Goal: Task Accomplishment & Management: Use online tool/utility

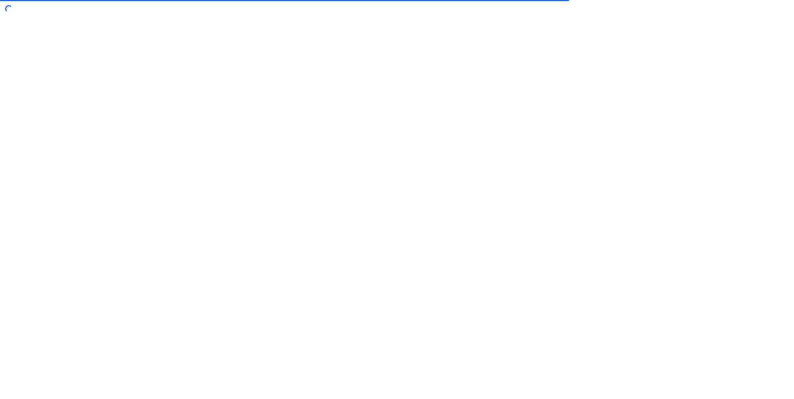
click at [484, 95] on div at bounding box center [397, 199] width 794 height 399
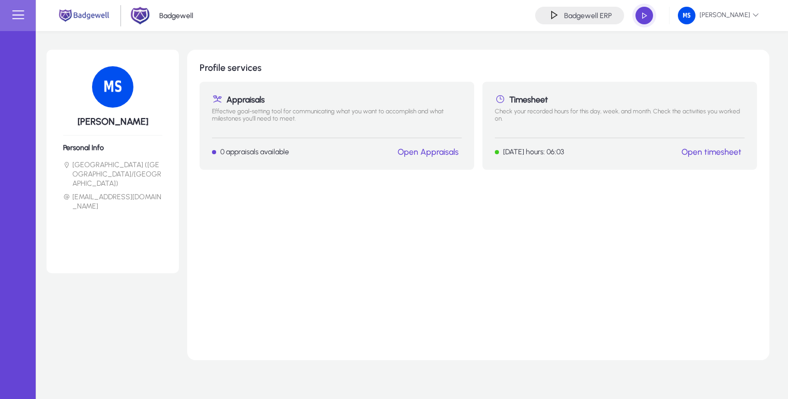
click at [329, 267] on div "Profile services Appraisals Effective goal-setting tool for communicating what …" at bounding box center [478, 205] width 582 height 310
click at [643, 19] on span "button" at bounding box center [644, 15] width 21 height 21
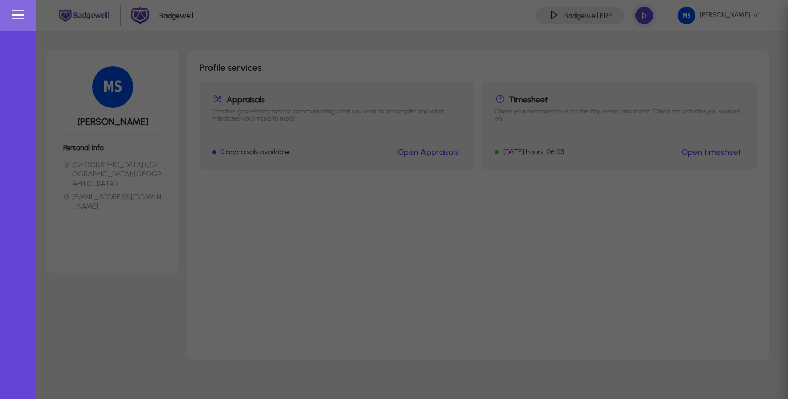
type input "**********"
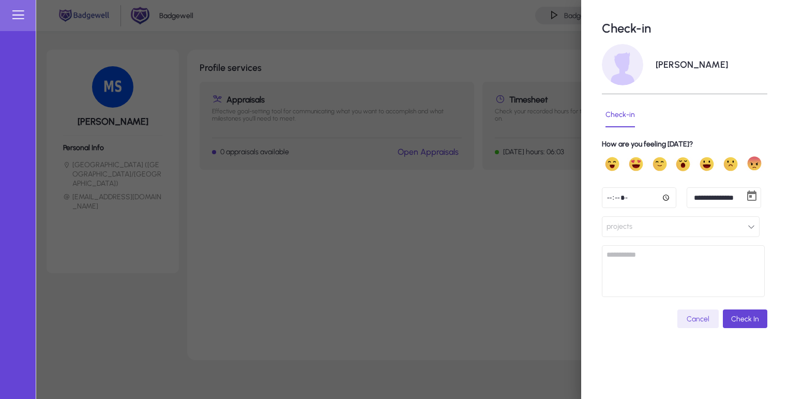
click at [667, 196] on input "time" at bounding box center [639, 197] width 74 height 21
type input "*****"
click at [640, 236] on button "projects" at bounding box center [681, 226] width 158 height 21
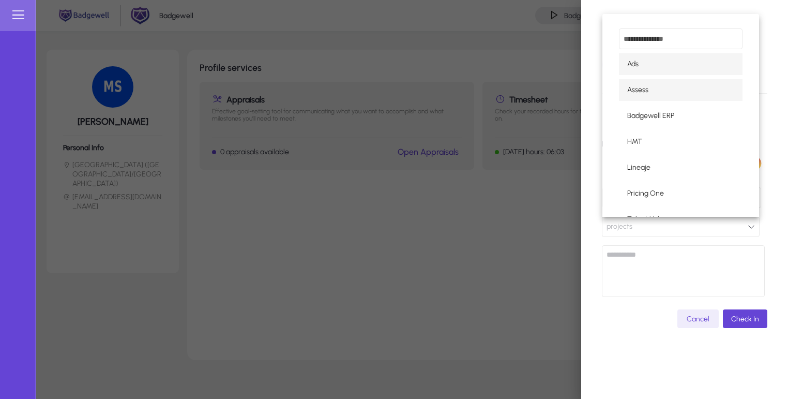
click at [658, 98] on mat-option "Assess" at bounding box center [681, 90] width 124 height 22
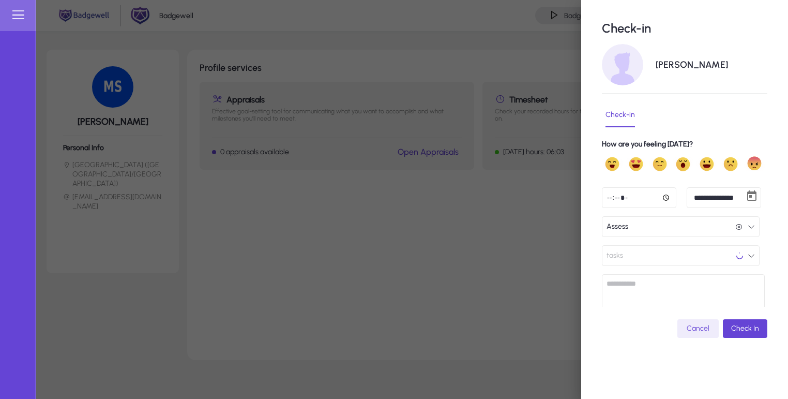
click at [620, 227] on span "Assess" at bounding box center [618, 226] width 22 height 21
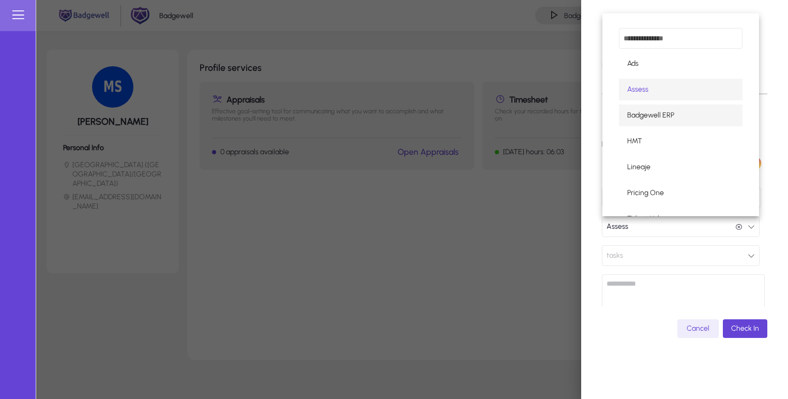
click at [648, 112] on span "Badgewell ERP" at bounding box center [650, 115] width 47 height 12
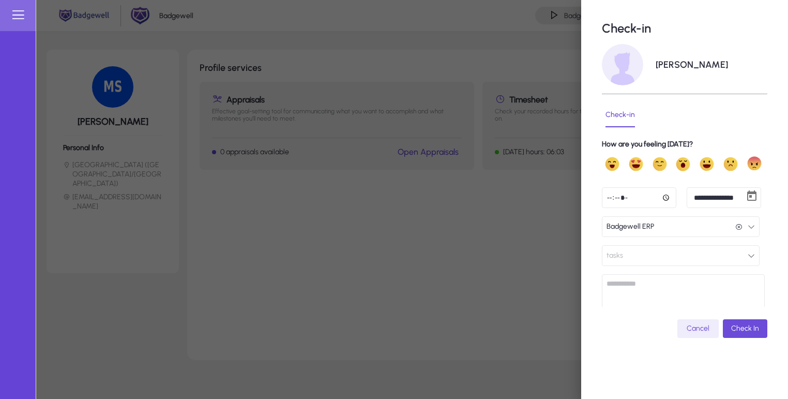
click at [751, 328] on span "Check In" at bounding box center [745, 328] width 28 height 9
